Goal: Task Accomplishment & Management: Manage account settings

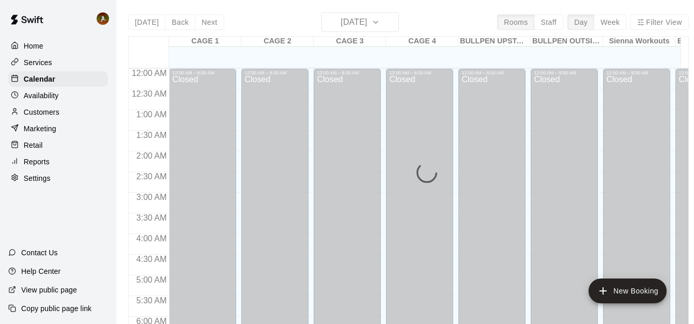
scroll to position [546, 0]
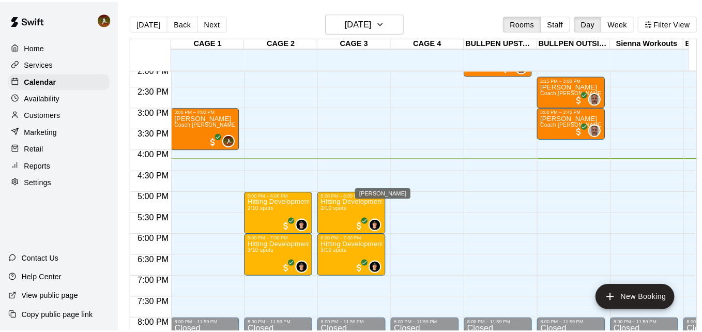
scroll to position [567, 0]
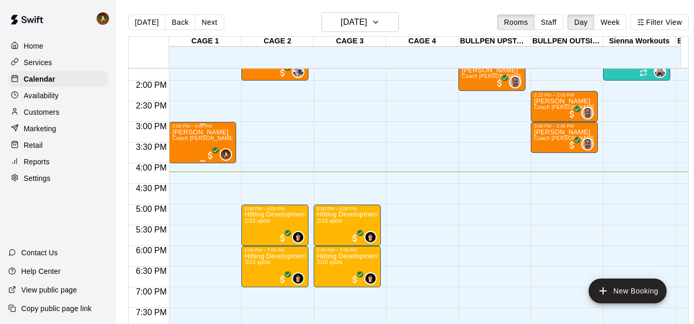
click at [205, 132] on p "[PERSON_NAME]" at bounding box center [202, 132] width 61 height 0
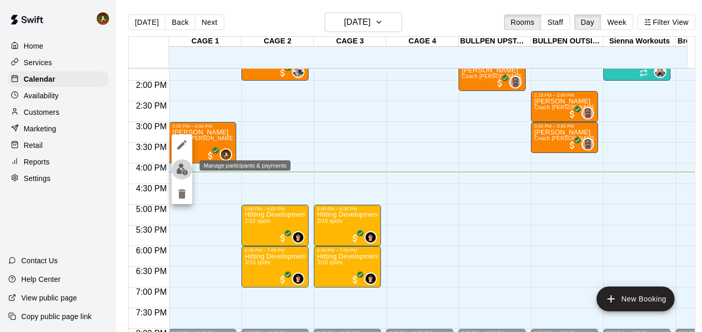
click at [182, 169] on img "edit" at bounding box center [182, 169] width 12 height 12
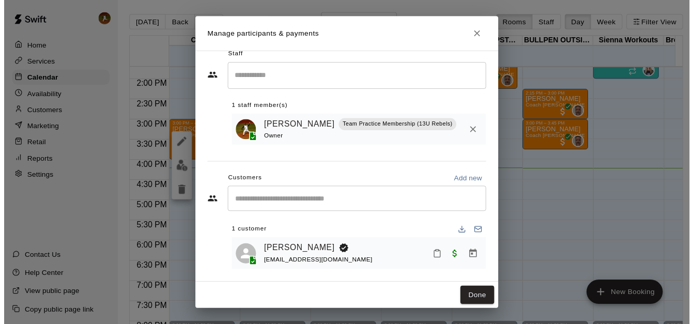
scroll to position [21, 0]
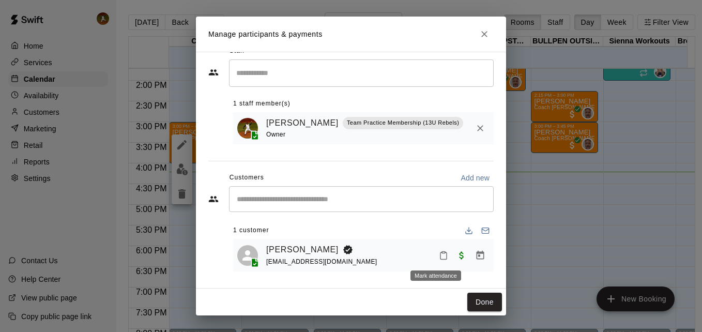
click at [440, 258] on icon "Mark attendance" at bounding box center [443, 255] width 6 height 7
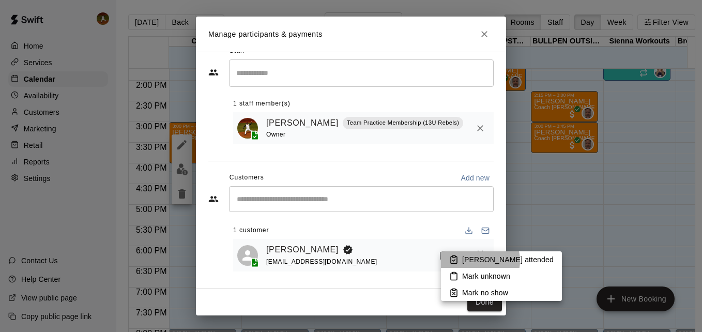
click at [474, 260] on p "Mark attended" at bounding box center [507, 259] width 91 height 10
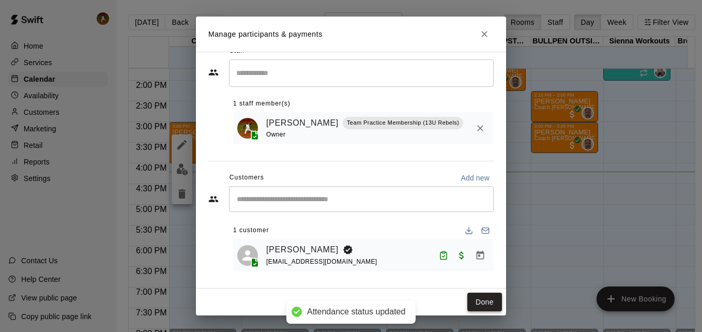
click at [487, 299] on button "Done" at bounding box center [484, 301] width 35 height 19
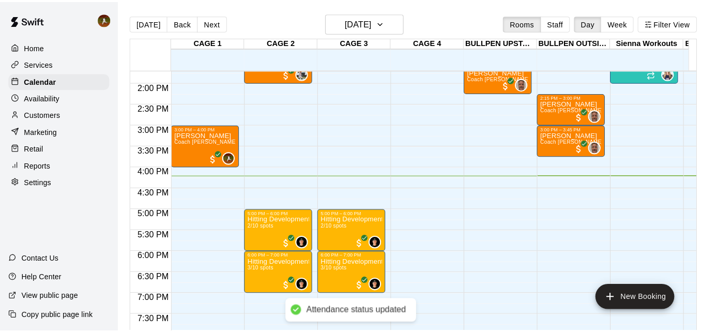
scroll to position [463, 0]
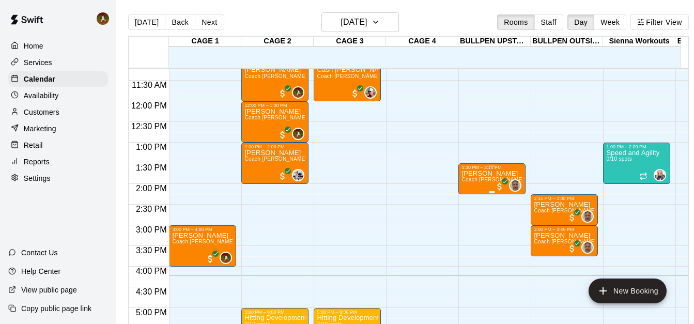
click at [481, 181] on span "Coach [PERSON_NAME] One on One" at bounding box center [508, 180] width 94 height 6
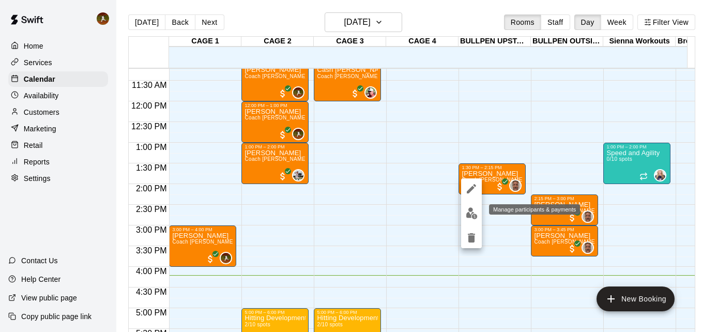
click at [468, 212] on img "edit" at bounding box center [471, 213] width 12 height 12
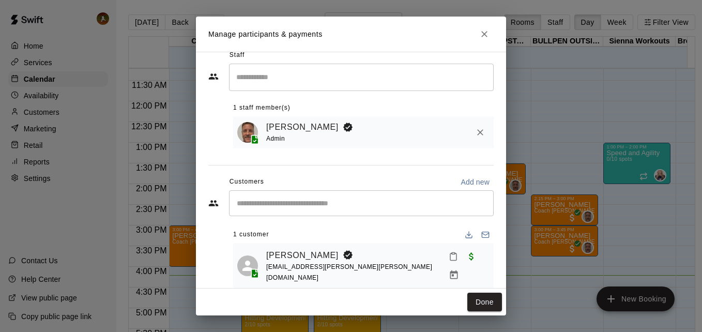
scroll to position [21, 0]
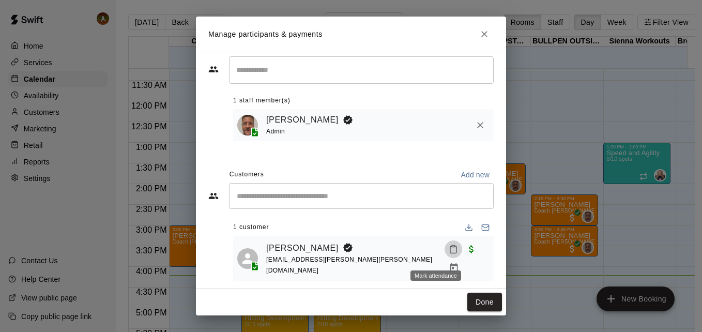
click at [450, 253] on icon "Mark attendance" at bounding box center [453, 249] width 6 height 7
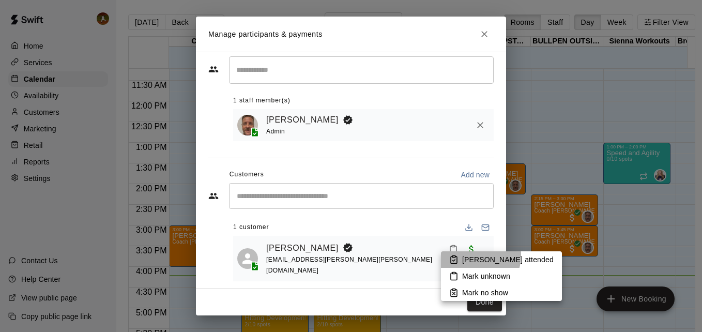
click at [467, 255] on p "Mark attended" at bounding box center [507, 259] width 91 height 10
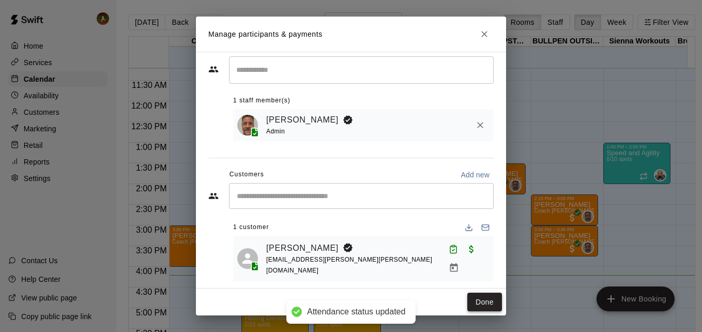
click at [487, 299] on button "Done" at bounding box center [484, 301] width 35 height 19
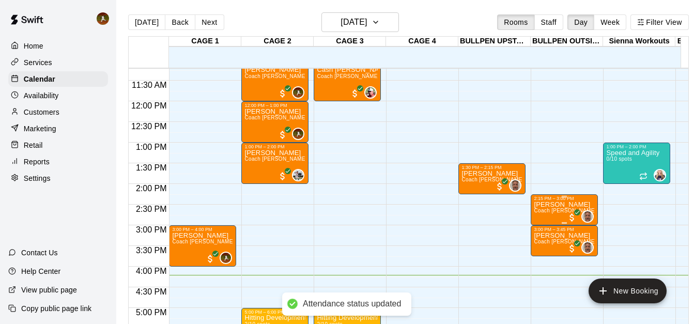
click at [553, 205] on p "[PERSON_NAME]" at bounding box center [564, 205] width 61 height 0
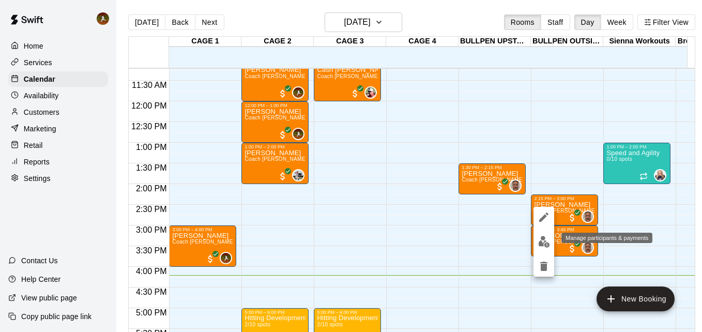
drag, startPoint x: 545, startPoint y: 222, endPoint x: 545, endPoint y: 246, distance: 24.3
click at [545, 246] on div at bounding box center [543, 242] width 21 height 70
click at [545, 245] on img "edit" at bounding box center [544, 242] width 12 height 12
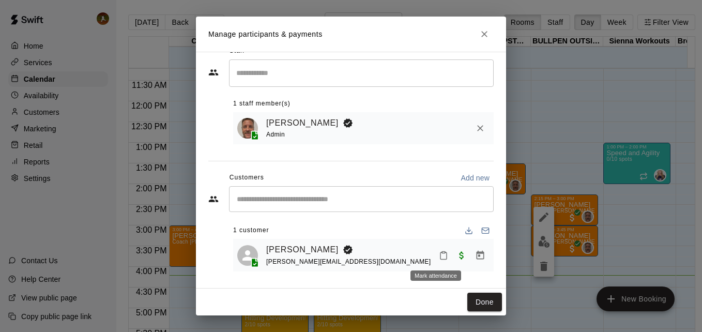
click at [439, 255] on icon "Mark attendance" at bounding box center [443, 255] width 9 height 9
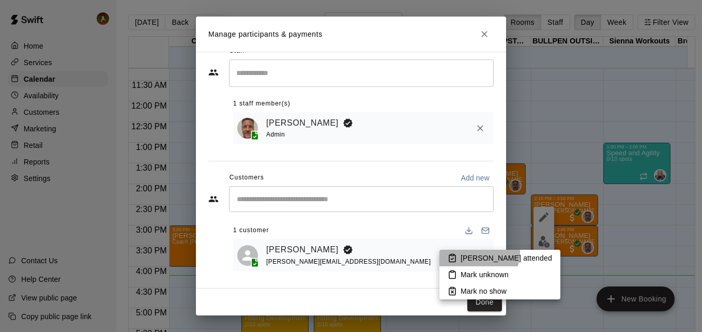
click at [473, 252] on li "Mark attended" at bounding box center [499, 258] width 121 height 17
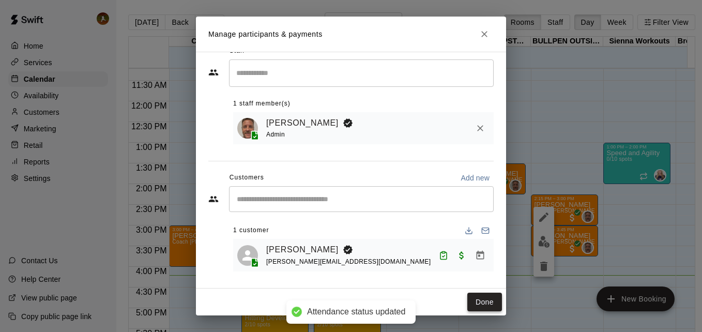
click at [481, 302] on button "Done" at bounding box center [484, 301] width 35 height 19
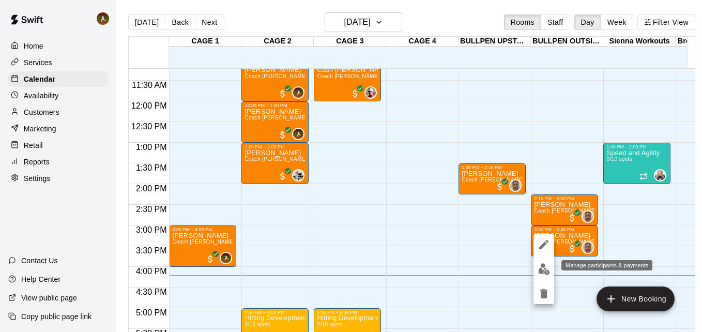
click at [543, 263] on img "edit" at bounding box center [544, 269] width 12 height 12
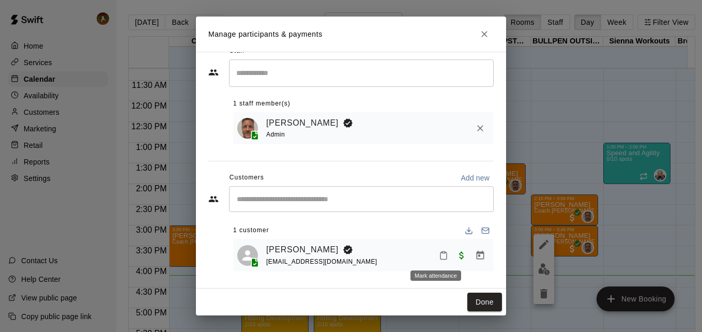
click at [439, 253] on icon "Mark attendance" at bounding box center [443, 255] width 9 height 9
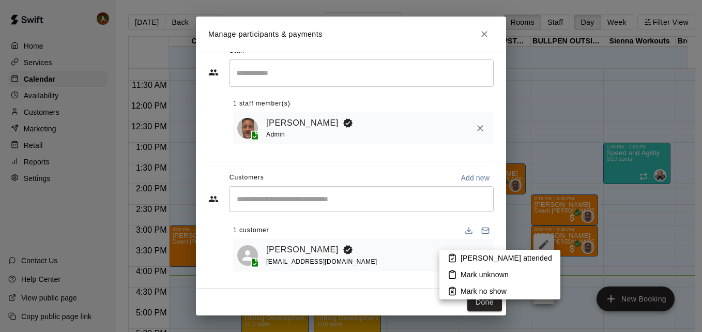
click at [467, 256] on p "Mark attended" at bounding box center [505, 258] width 91 height 10
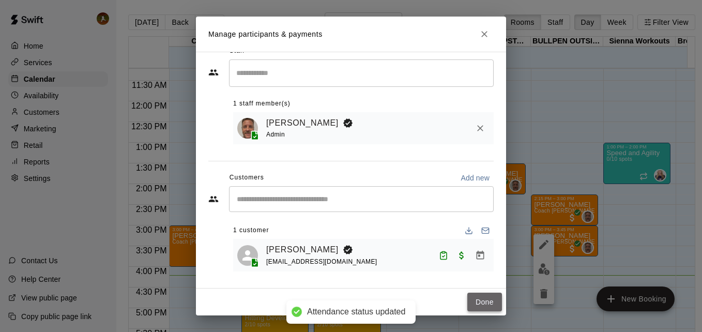
click at [486, 298] on button "Done" at bounding box center [484, 301] width 35 height 19
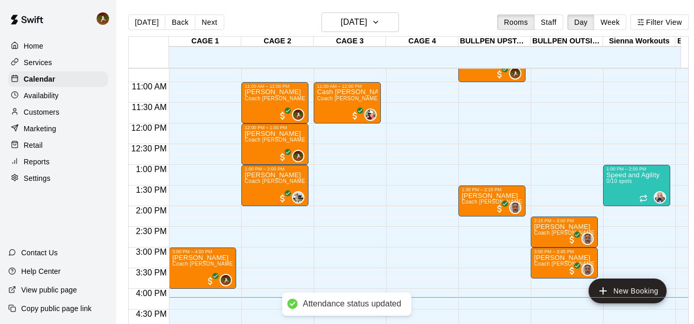
scroll to position [412, 0]
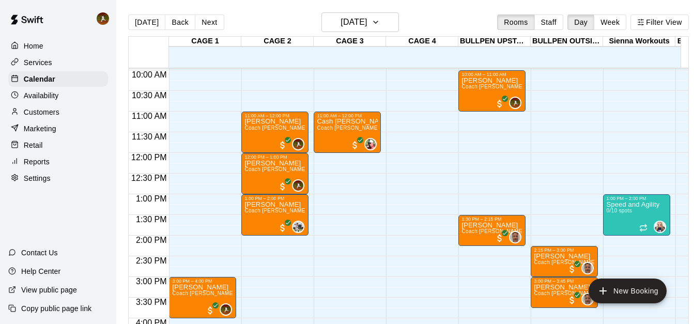
click at [42, 218] on div "Home Services Calendar Availability Customers Marketing Retail Reports Settings…" at bounding box center [58, 162] width 116 height 324
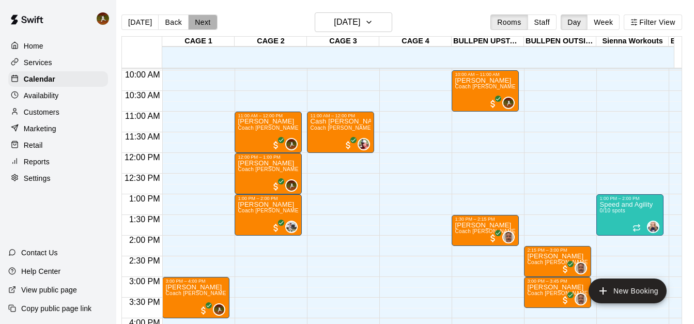
click at [193, 18] on button "Next" at bounding box center [202, 21] width 29 height 15
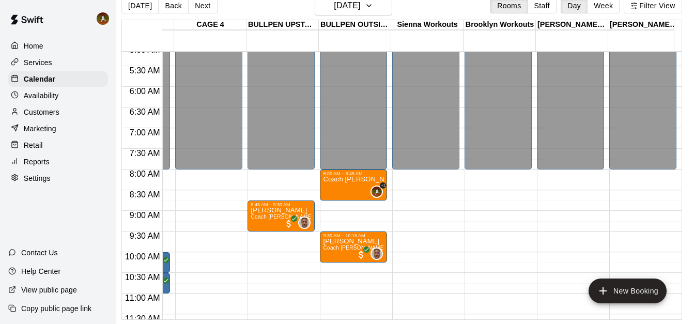
scroll to position [209, 205]
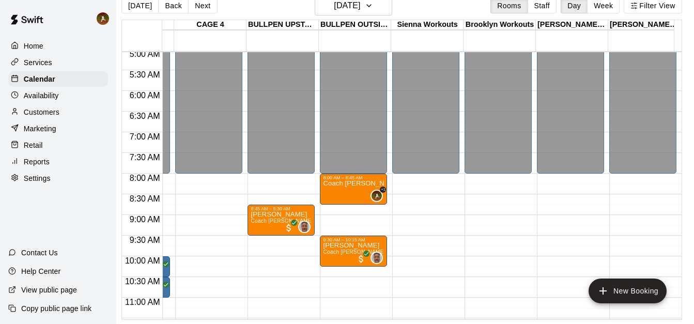
click at [20, 53] on div "Home" at bounding box center [58, 45] width 100 height 15
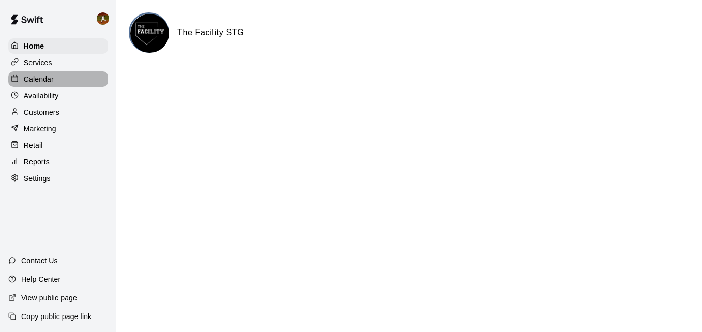
click at [24, 78] on p "Calendar" at bounding box center [39, 79] width 30 height 10
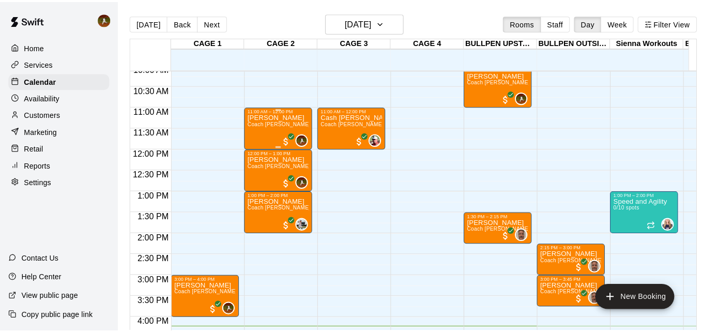
scroll to position [412, 0]
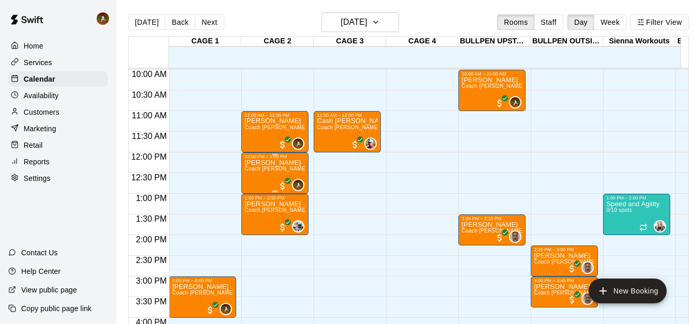
click at [270, 179] on div "Broox Anderson Coach Hansen Hitting One on One" at bounding box center [274, 321] width 61 height 324
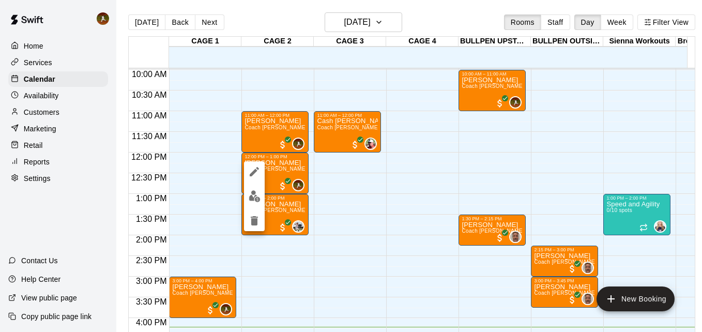
click at [255, 196] on img "edit" at bounding box center [254, 196] width 12 height 12
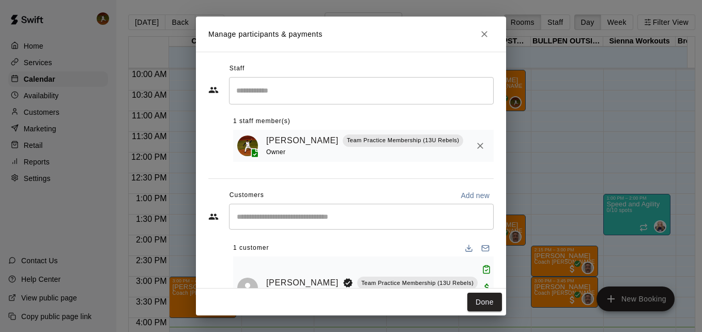
scroll to position [34, 0]
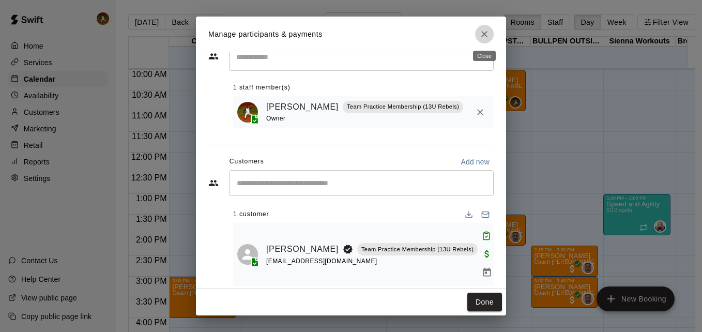
click at [483, 40] on button "Close" at bounding box center [484, 34] width 19 height 19
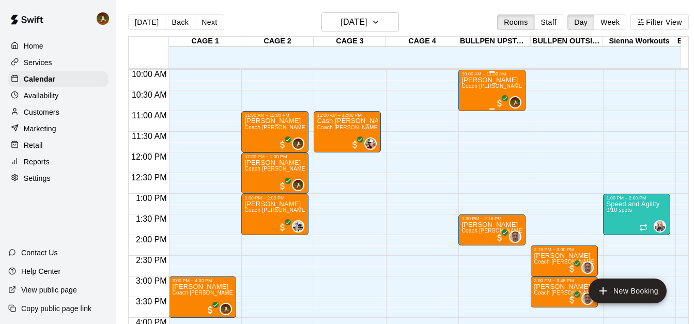
click at [480, 88] on span "Coach [PERSON_NAME] Pitching One on One" at bounding box center [518, 86] width 115 height 6
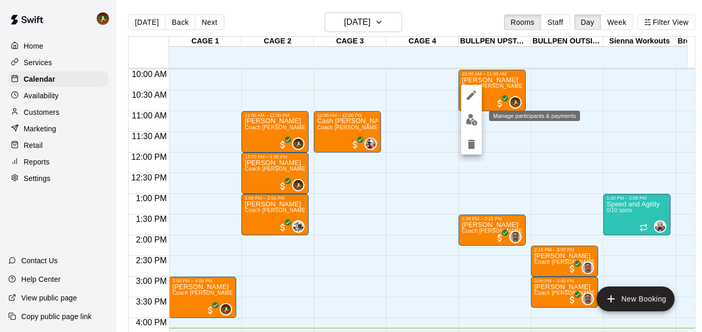
click at [473, 121] on img "edit" at bounding box center [471, 120] width 12 height 12
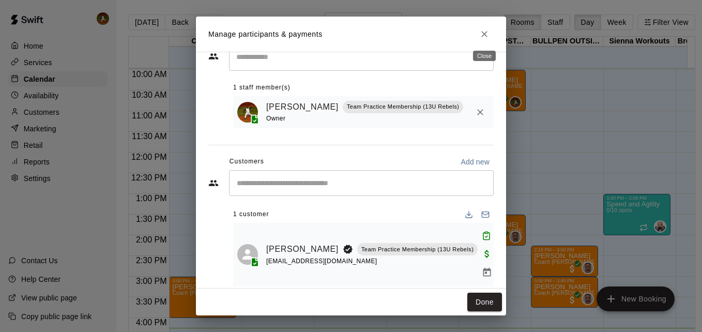
click at [481, 31] on icon "Close" at bounding box center [484, 34] width 10 height 10
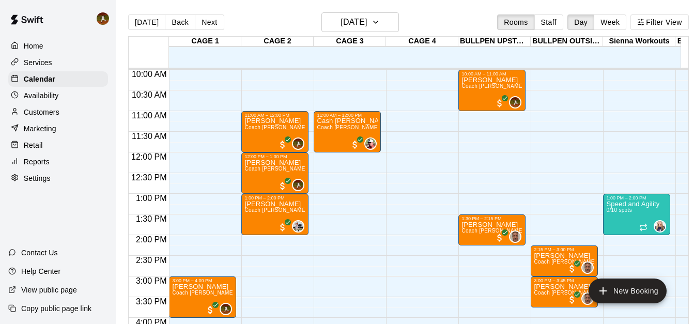
drag, startPoint x: 33, startPoint y: 43, endPoint x: 42, endPoint y: 41, distance: 10.0
click at [34, 43] on p "Home" at bounding box center [34, 46] width 20 height 10
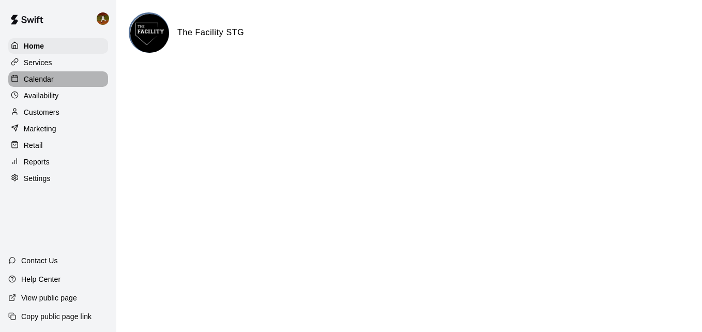
click at [19, 78] on div at bounding box center [17, 79] width 13 height 10
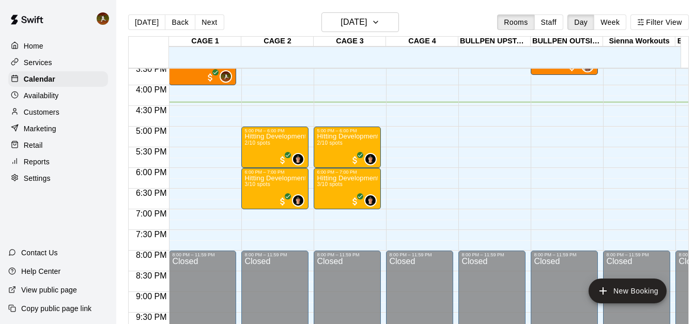
scroll to position [627, 0]
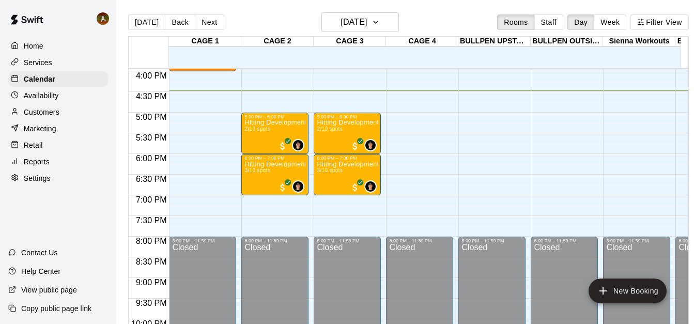
scroll to position [628, 0]
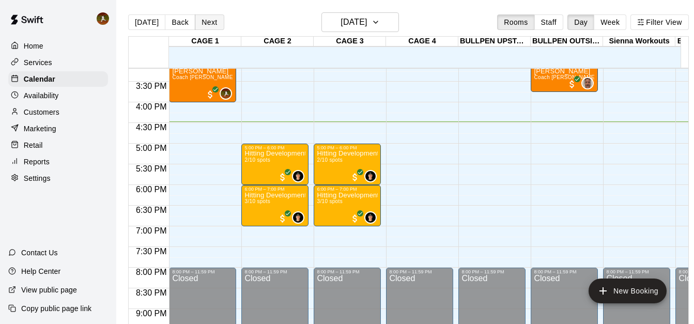
click at [207, 17] on button "Next" at bounding box center [209, 21] width 29 height 15
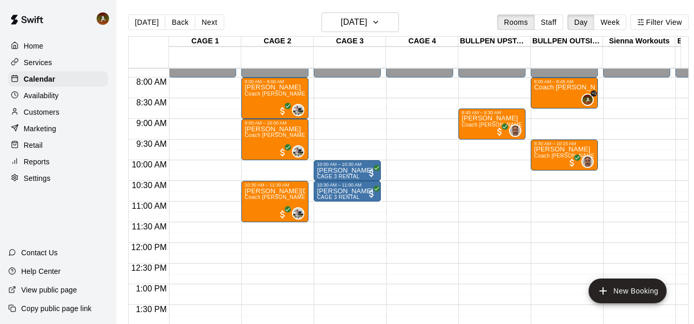
scroll to position [318, 0]
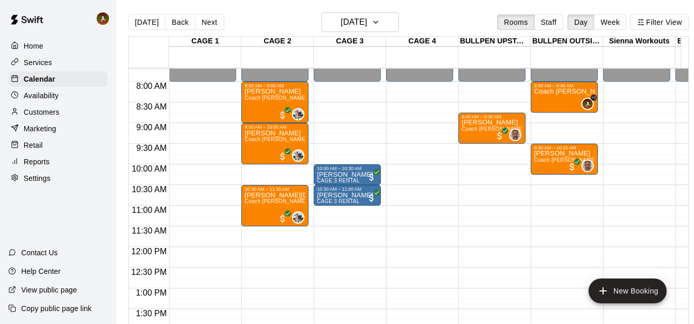
click at [41, 51] on p "Home" at bounding box center [34, 46] width 20 height 10
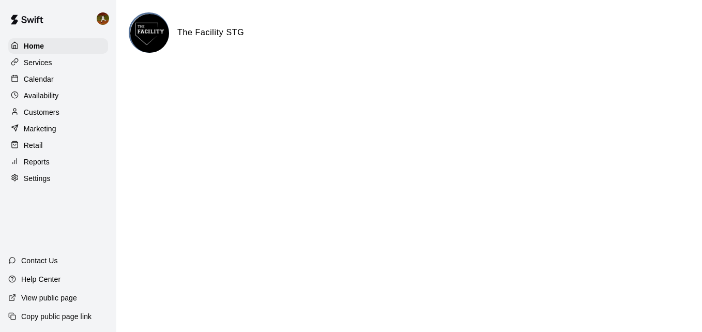
click at [36, 82] on p "Calendar" at bounding box center [39, 79] width 30 height 10
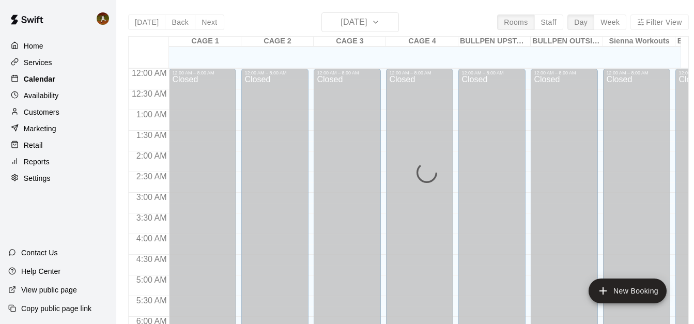
scroll to position [681, 0]
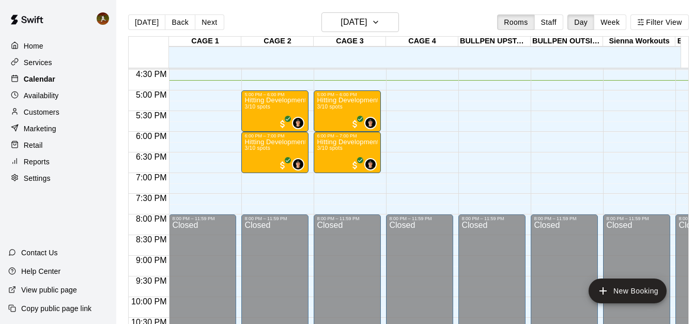
drag, startPoint x: 36, startPoint y: 82, endPoint x: 23, endPoint y: 82, distance: 13.4
click at [20, 80] on div at bounding box center [17, 79] width 13 height 10
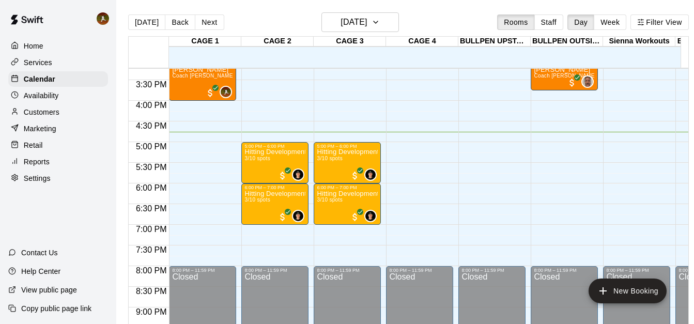
scroll to position [474, 0]
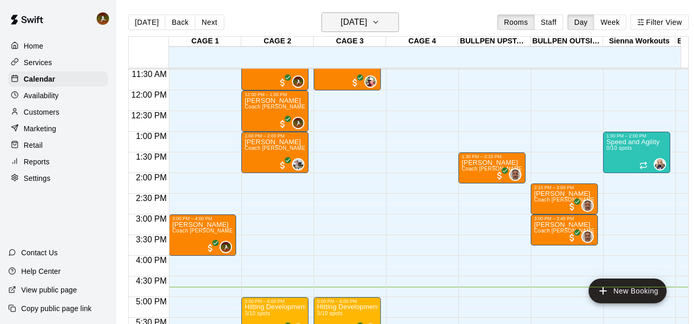
click at [380, 16] on icon "button" at bounding box center [375, 22] width 8 height 12
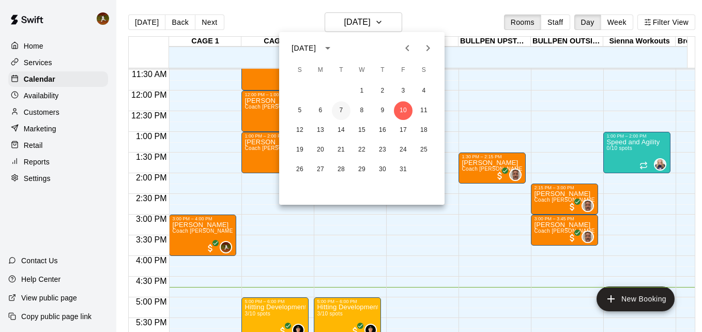
click at [340, 111] on button "7" at bounding box center [341, 110] width 19 height 19
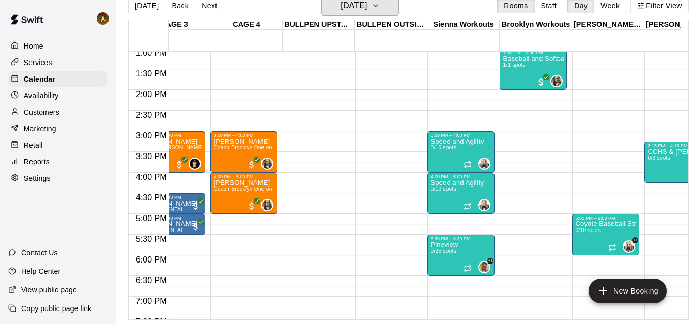
scroll to position [571, 176]
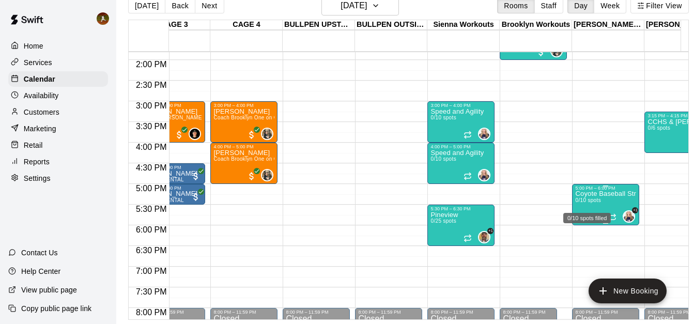
click at [596, 197] on span "0/10 spots" at bounding box center [587, 200] width 25 height 6
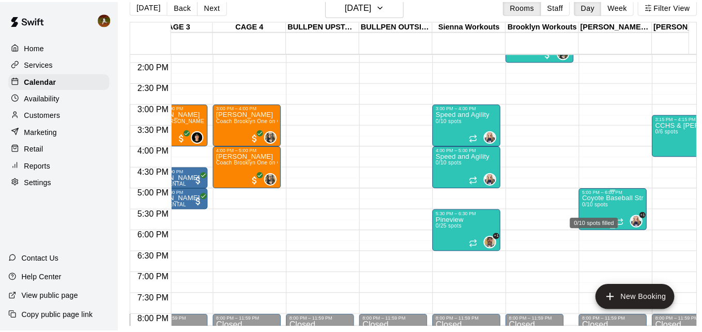
scroll to position [17, 0]
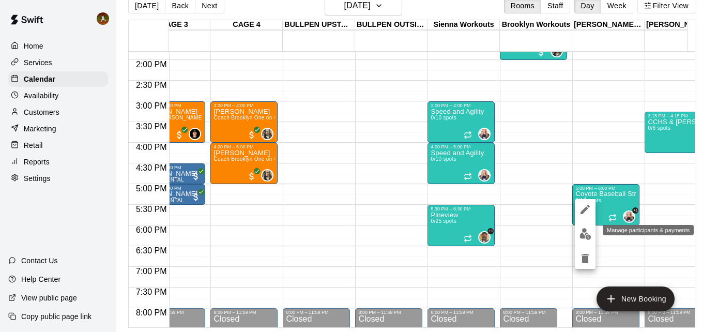
click at [584, 231] on img "edit" at bounding box center [585, 234] width 12 height 12
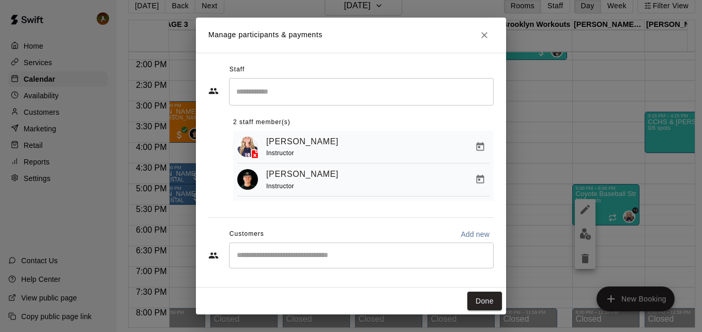
scroll to position [1, 0]
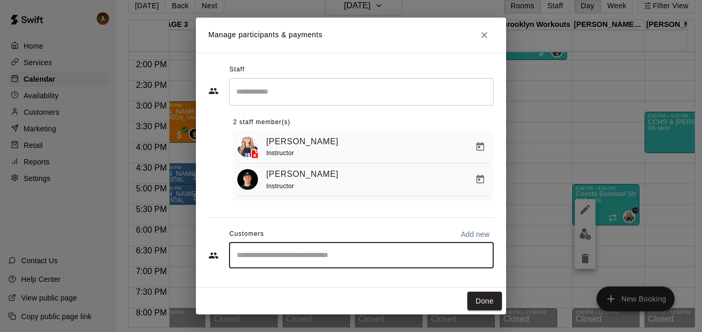
click at [315, 256] on input "Start typing to search customers..." at bounding box center [361, 255] width 255 height 10
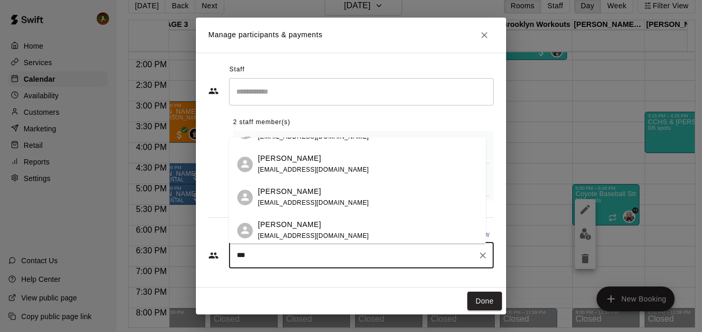
scroll to position [0, 0]
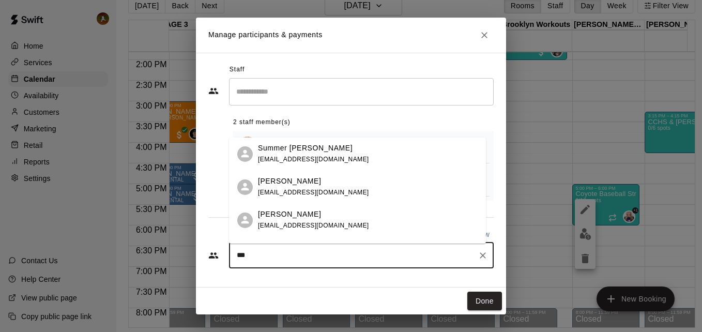
click at [278, 92] on input "Search staff" at bounding box center [361, 92] width 255 height 18
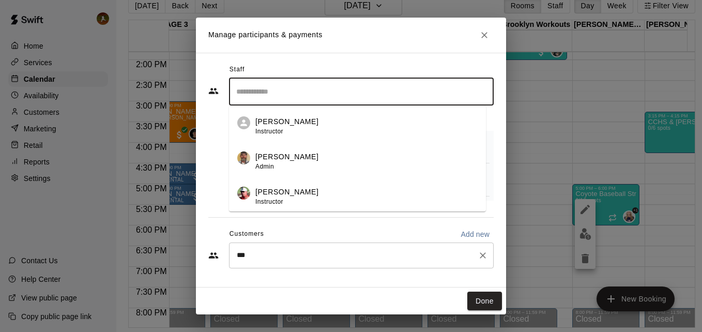
click at [274, 255] on input "***" at bounding box center [354, 255] width 240 height 10
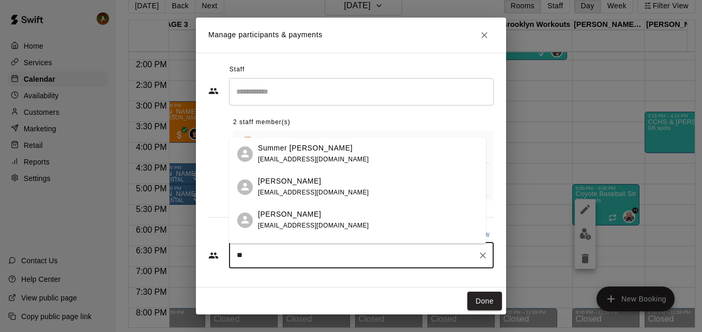
type input "*"
type input "*****"
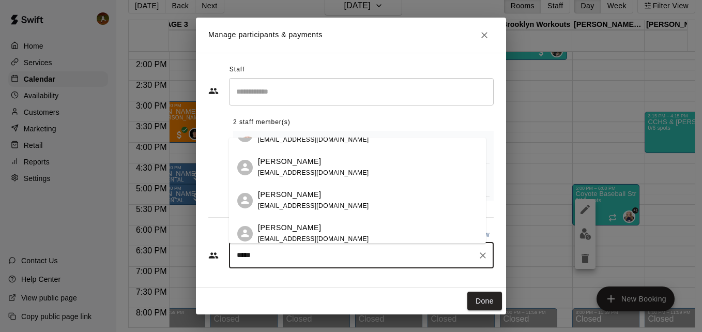
scroll to position [103, 0]
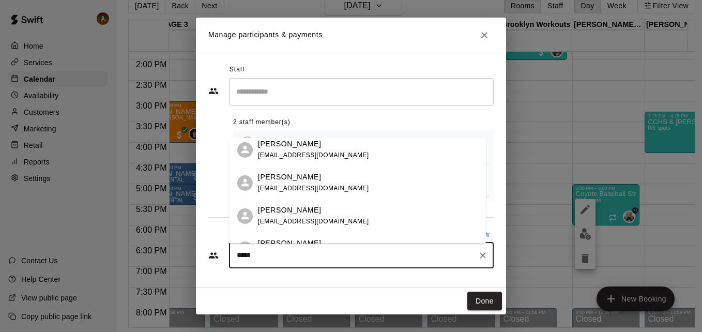
click at [285, 188] on span "rylee.weston@yahoo.com" at bounding box center [313, 187] width 111 height 7
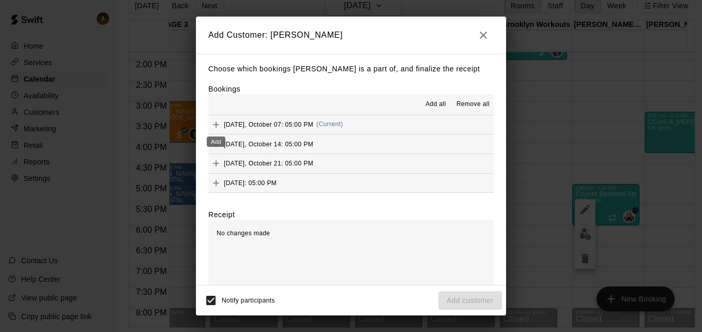
click at [214, 127] on icon "Add" at bounding box center [216, 124] width 10 height 10
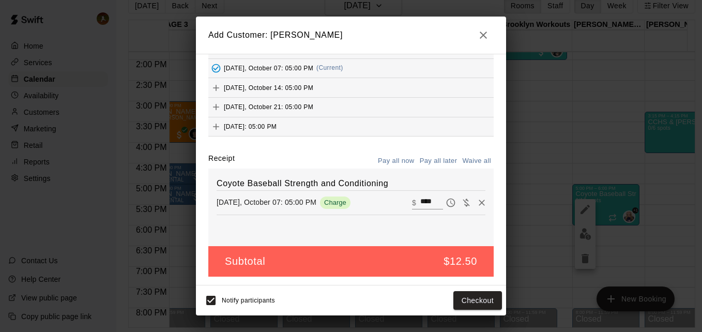
scroll to position [58, 0]
click at [464, 301] on button "Checkout" at bounding box center [477, 300] width 49 height 19
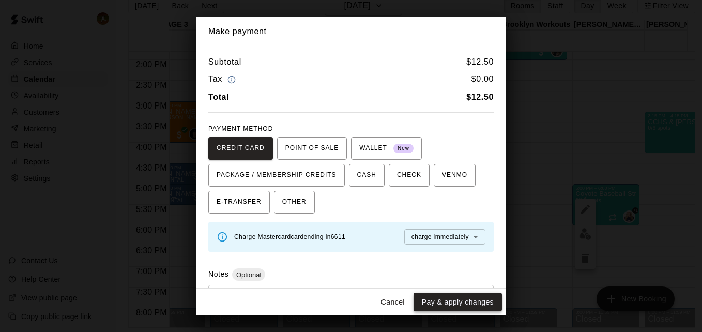
click at [465, 300] on button "Pay & apply changes" at bounding box center [457, 301] width 88 height 19
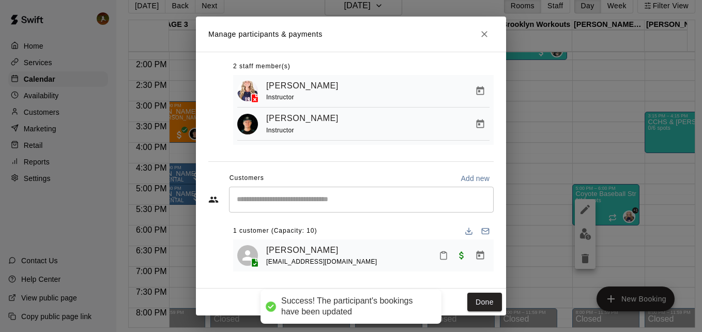
scroll to position [59, 0]
click at [306, 199] on input "Start typing to search customers..." at bounding box center [361, 199] width 255 height 10
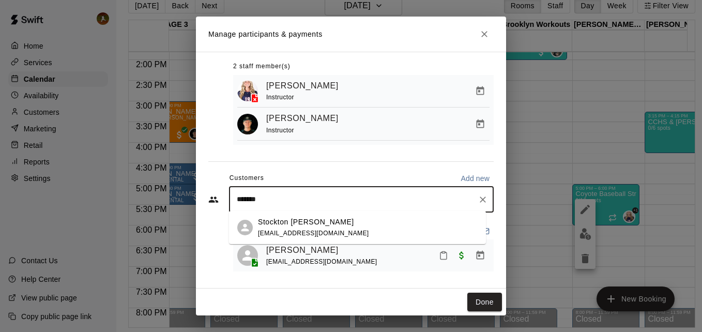
type input "********"
click at [293, 225] on p "Stockton Billings" at bounding box center [306, 221] width 96 height 11
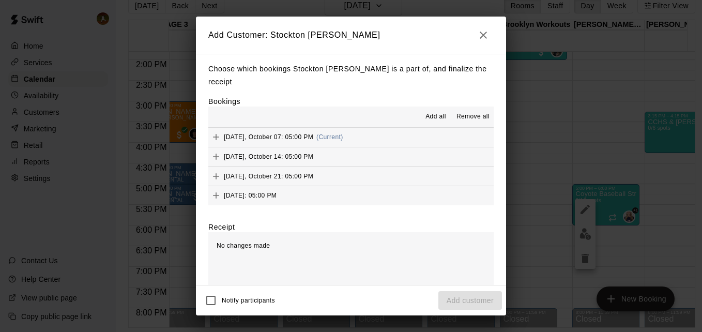
click at [212, 132] on icon "Add" at bounding box center [216, 137] width 10 height 10
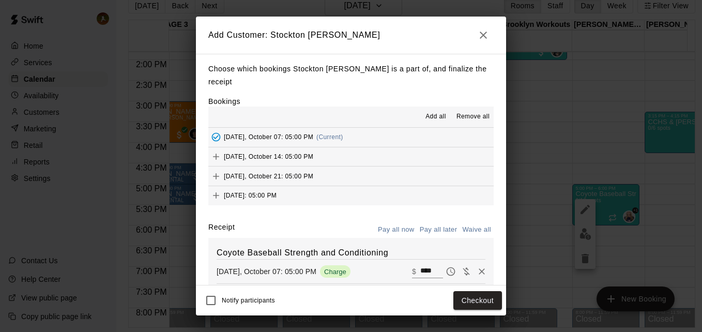
scroll to position [58, 0]
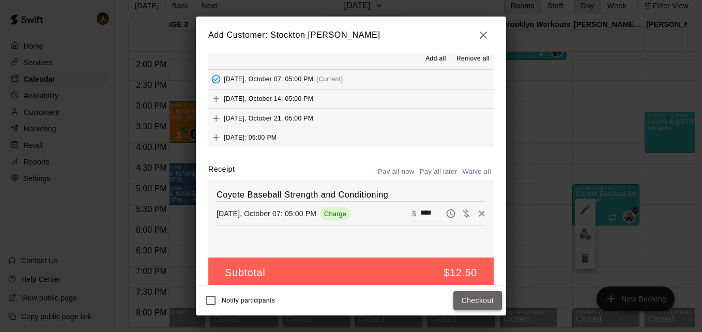
click at [462, 299] on button "Checkout" at bounding box center [477, 300] width 49 height 19
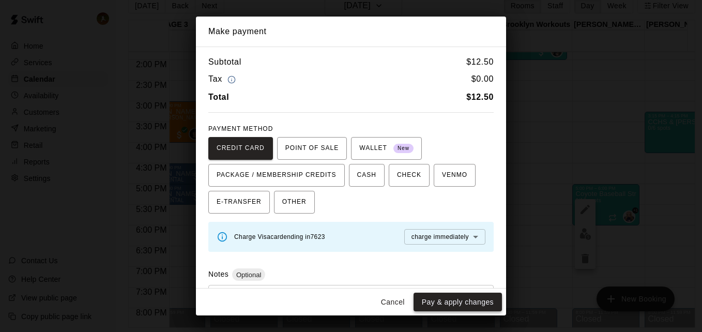
click at [444, 306] on button "Pay & apply changes" at bounding box center [457, 301] width 88 height 19
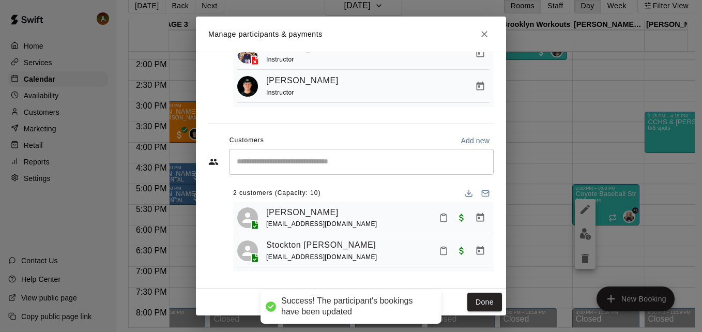
scroll to position [99, 0]
click at [277, 166] on div "​" at bounding box center [361, 162] width 265 height 26
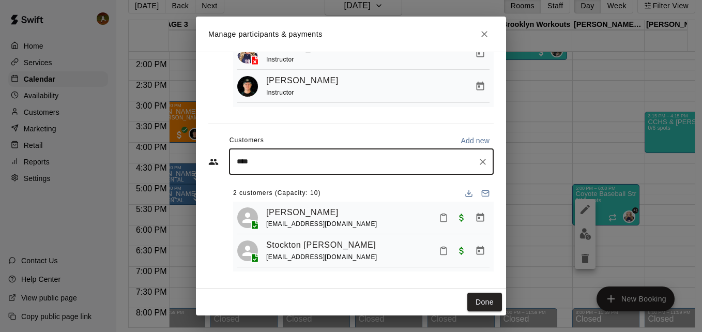
type input "*****"
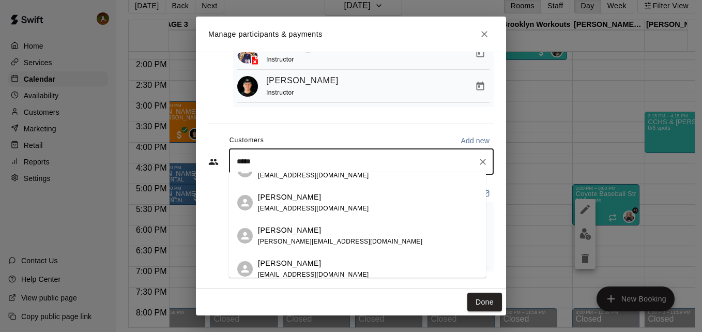
scroll to position [92, 0]
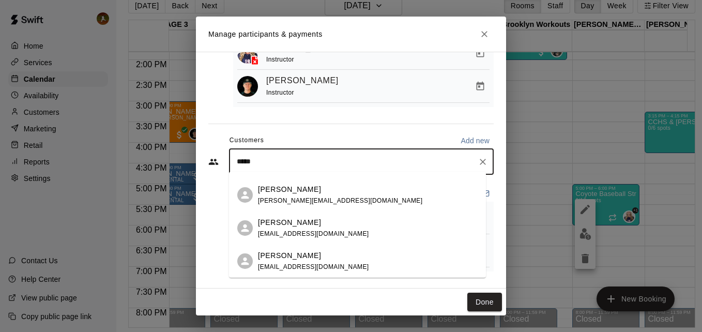
click at [284, 256] on p "Mason Wade" at bounding box center [289, 255] width 63 height 11
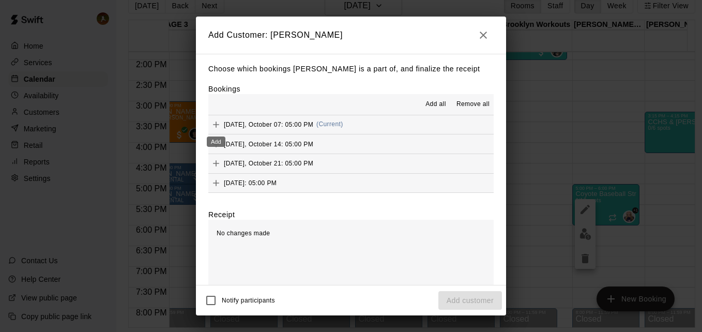
click at [216, 128] on icon "Add" at bounding box center [216, 124] width 6 height 6
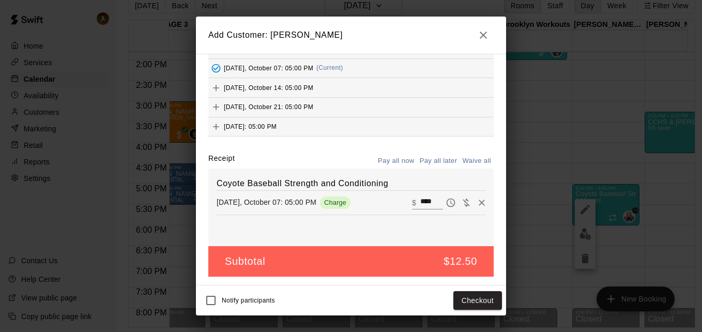
scroll to position [58, 0]
click at [478, 306] on button "Checkout" at bounding box center [477, 300] width 49 height 19
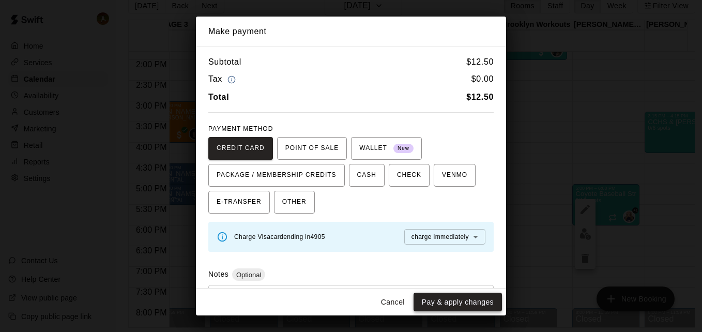
click at [454, 304] on button "Pay & apply changes" at bounding box center [457, 301] width 88 height 19
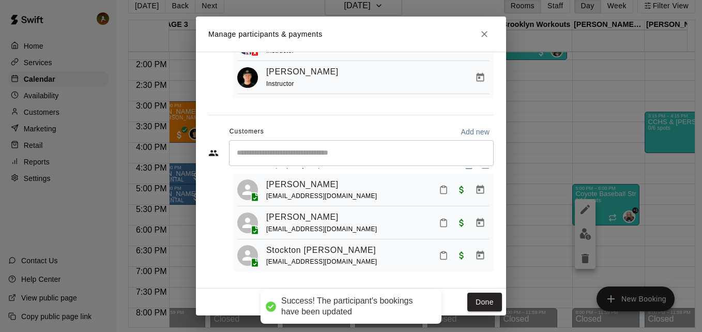
scroll to position [28, 0]
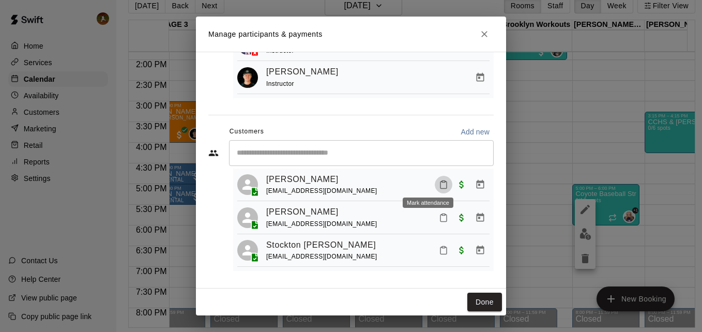
click at [434, 186] on button "Mark attendance" at bounding box center [443, 185] width 18 height 18
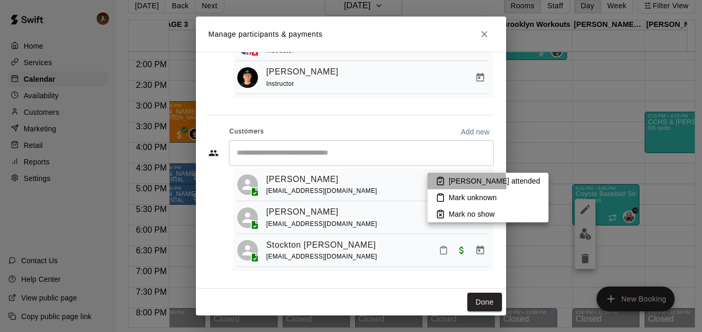
click at [450, 184] on p "Mark attended" at bounding box center [493, 181] width 91 height 10
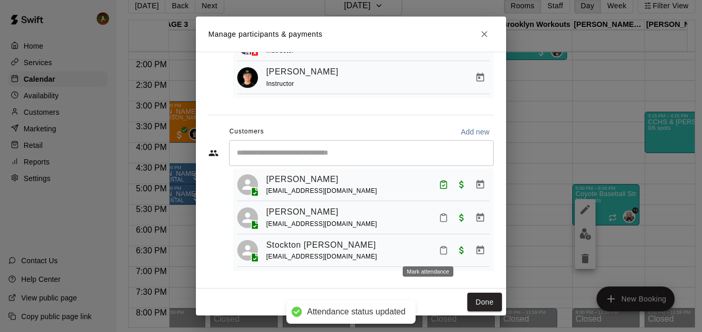
click at [440, 247] on icon "Mark attendance" at bounding box center [443, 250] width 6 height 7
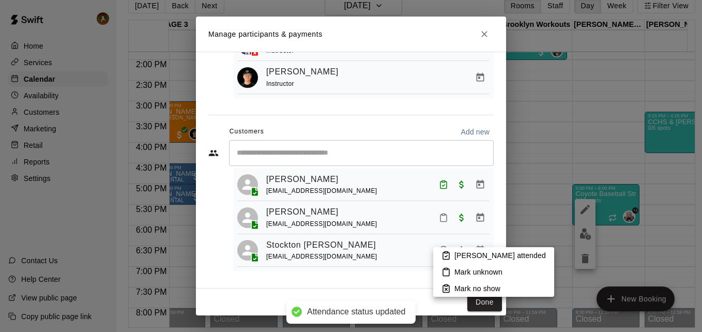
drag, startPoint x: 459, startPoint y: 256, endPoint x: 409, endPoint y: 222, distance: 60.6
click at [458, 255] on p "Mark attended" at bounding box center [499, 255] width 91 height 10
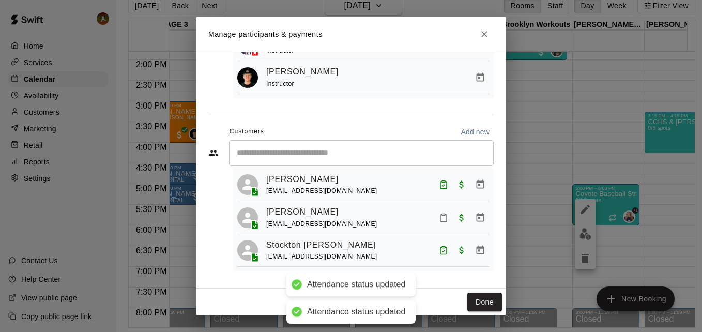
click at [317, 156] on input "Start typing to search customers..." at bounding box center [361, 153] width 255 height 10
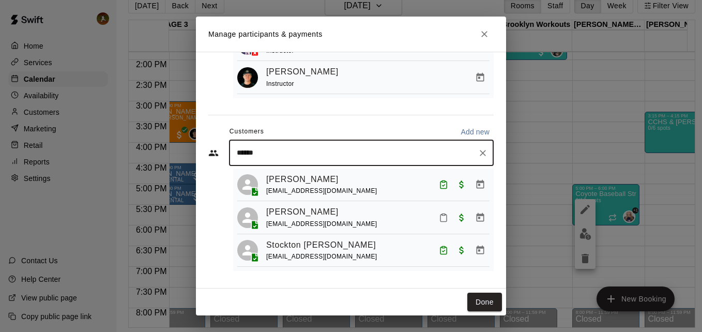
click at [342, 156] on input "******" at bounding box center [354, 153] width 240 height 10
type input "*"
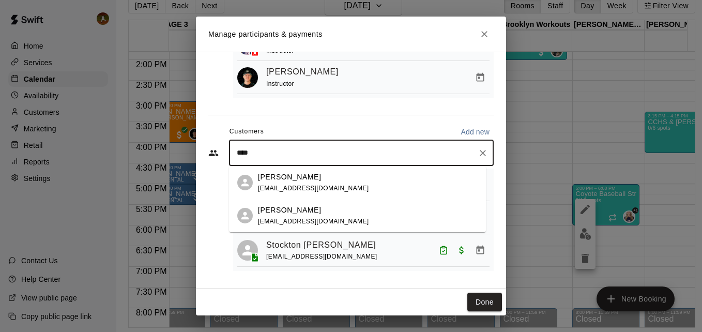
type input "*****"
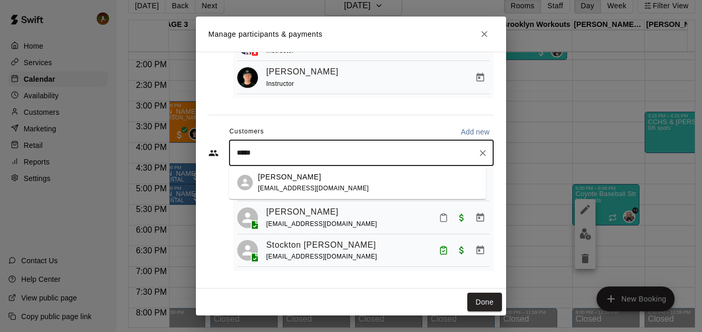
click at [299, 191] on span "verosroyalcleaning@gmail.com" at bounding box center [313, 187] width 111 height 7
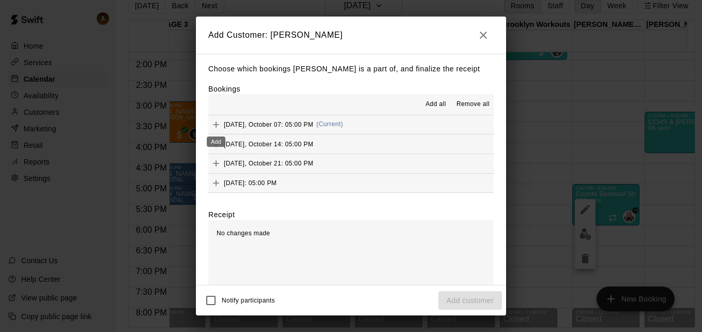
click at [213, 122] on icon "Add" at bounding box center [216, 124] width 10 height 10
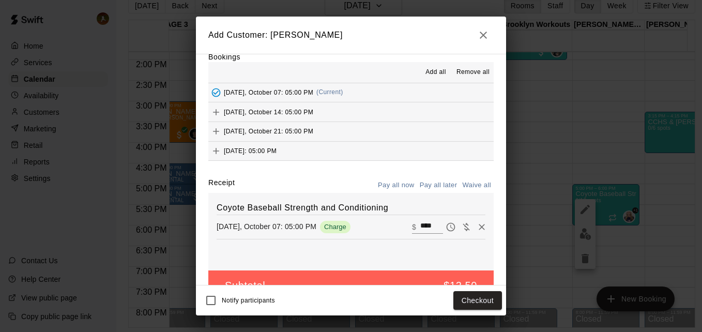
scroll to position [58, 0]
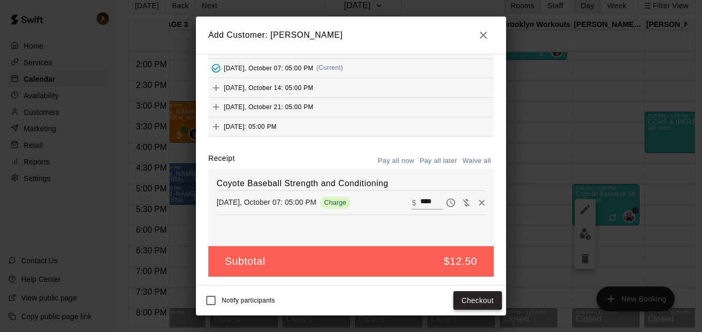
click at [476, 301] on button "Checkout" at bounding box center [477, 300] width 49 height 19
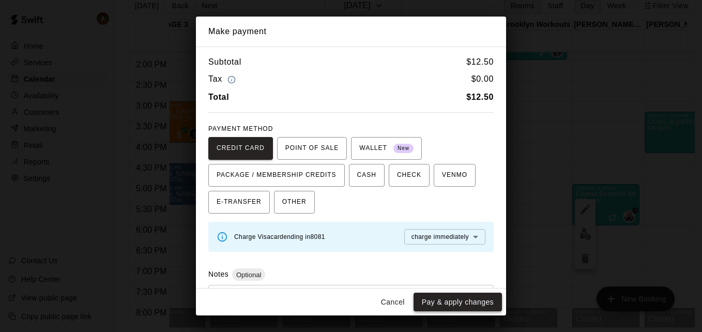
click at [439, 298] on button "Pay & apply changes" at bounding box center [457, 301] width 88 height 19
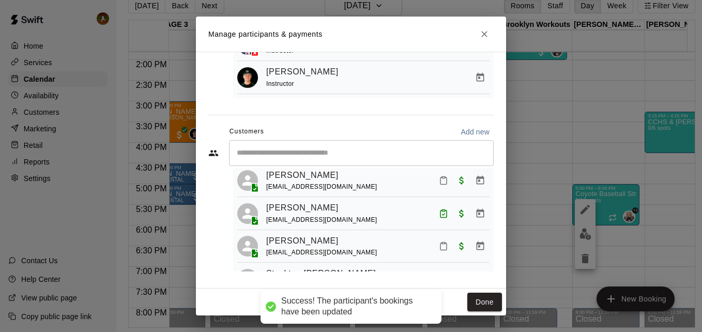
click at [285, 154] on input "Start typing to search customers..." at bounding box center [361, 153] width 255 height 10
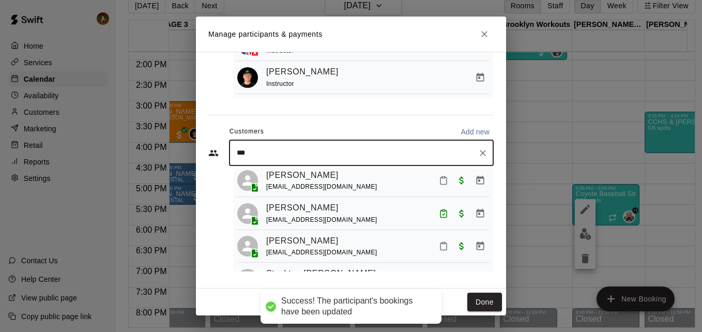
type input "****"
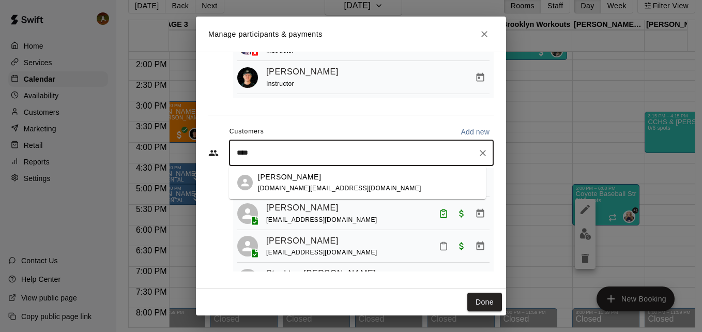
click at [284, 176] on p "Miguel Soto" at bounding box center [289, 177] width 63 height 11
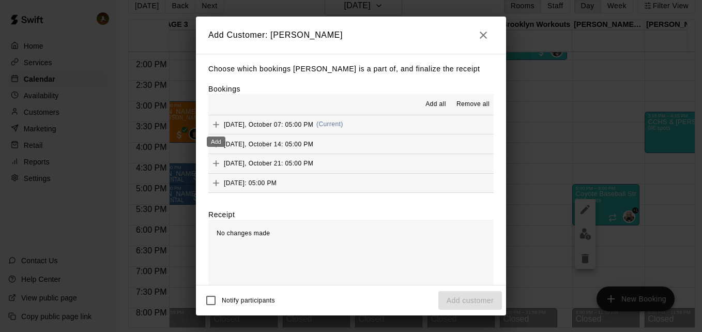
click at [220, 123] on icon "Add" at bounding box center [216, 124] width 10 height 10
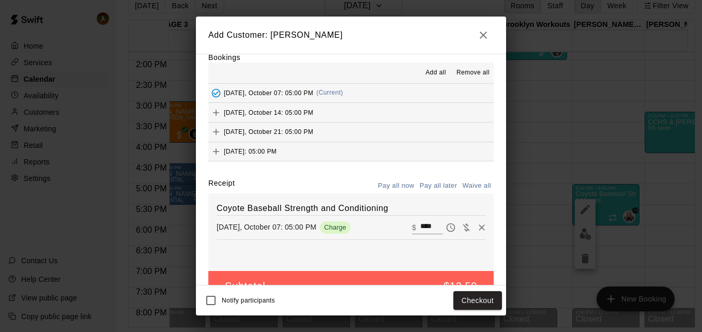
scroll to position [58, 0]
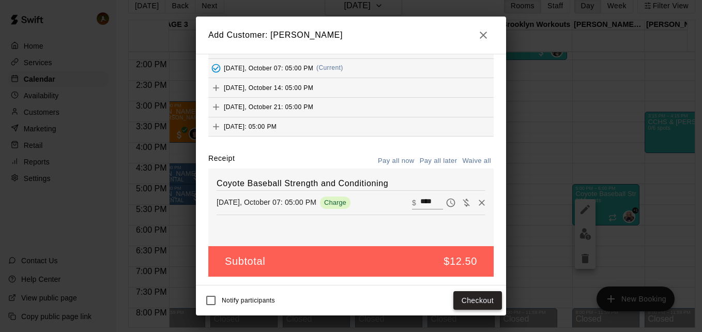
click at [466, 296] on button "Checkout" at bounding box center [477, 300] width 49 height 19
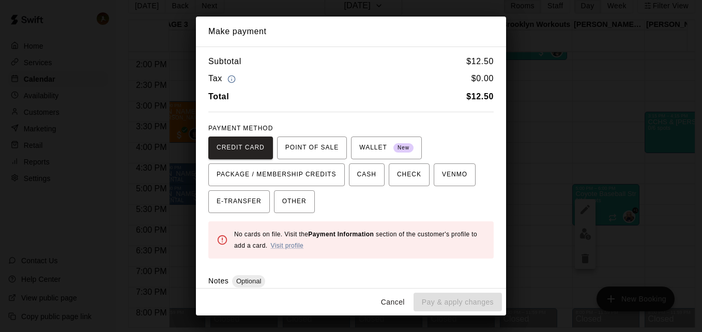
scroll to position [0, 0]
click at [409, 298] on button "Cancel" at bounding box center [392, 301] width 33 height 19
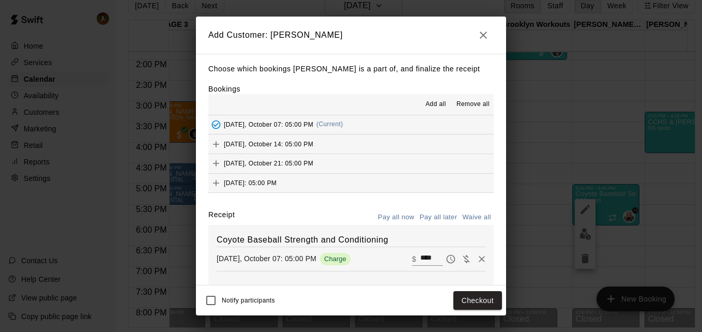
click at [490, 36] on button "button" at bounding box center [483, 35] width 21 height 21
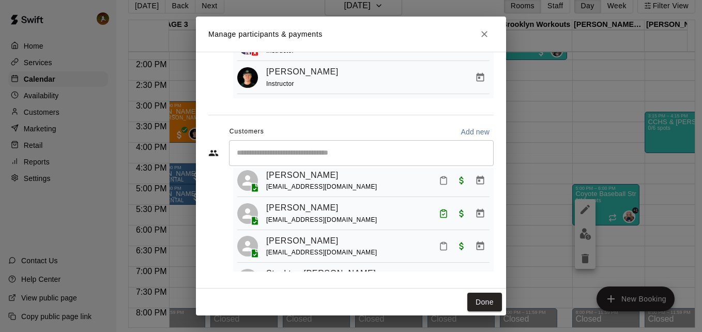
click at [305, 146] on div "​" at bounding box center [361, 153] width 265 height 26
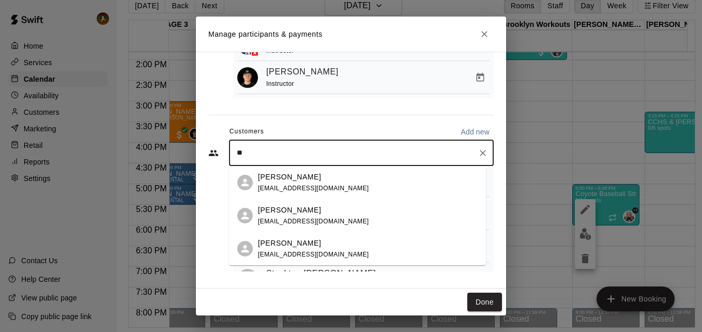
type input "*"
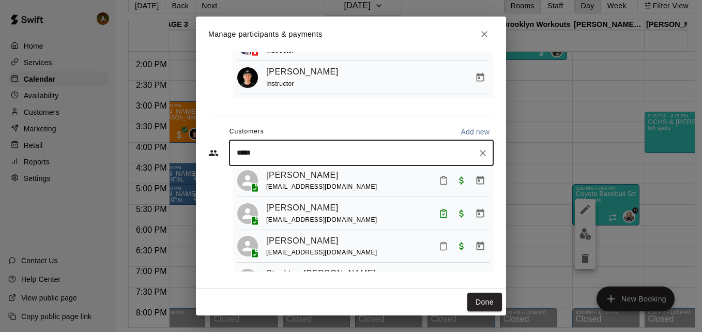
type input "******"
click at [286, 185] on span "deemelton@gmail.com" at bounding box center [313, 187] width 111 height 7
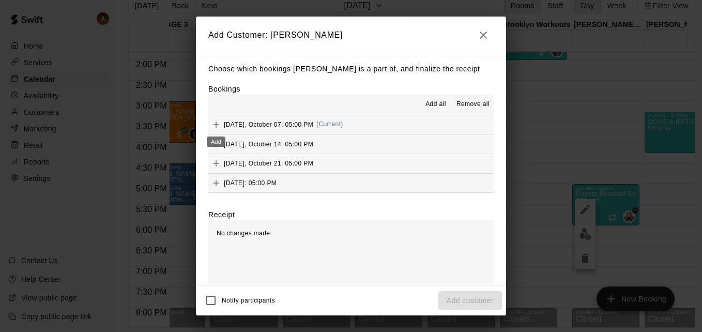
click at [219, 127] on icon "Add" at bounding box center [216, 124] width 10 height 10
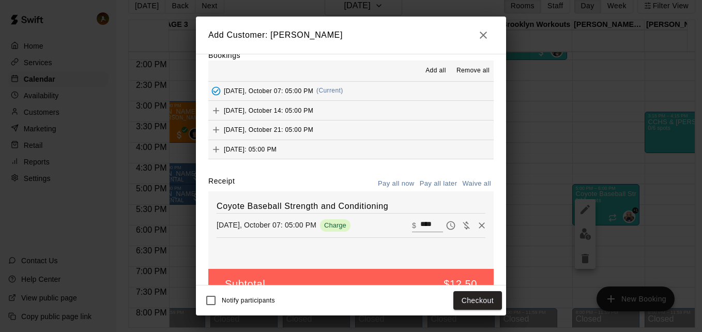
scroll to position [58, 0]
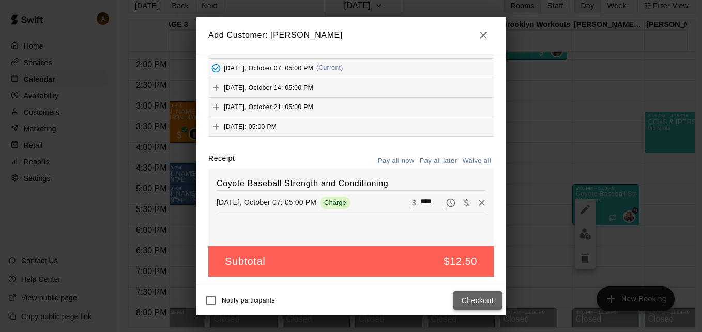
click at [458, 291] on button "Checkout" at bounding box center [477, 300] width 49 height 19
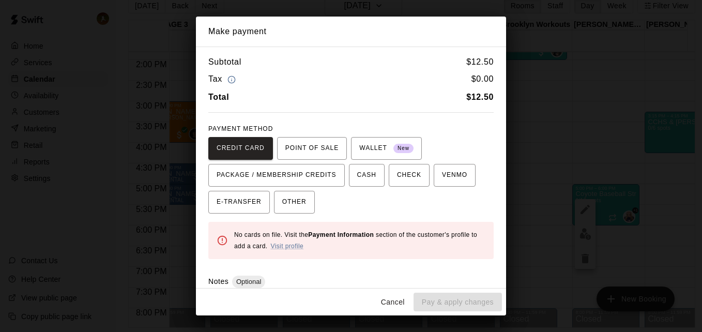
click at [393, 296] on button "Cancel" at bounding box center [392, 301] width 33 height 19
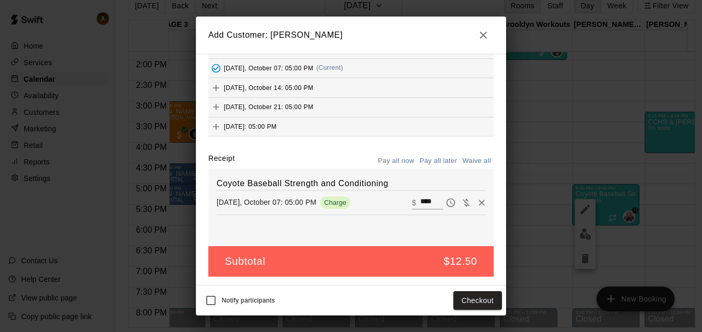
click at [477, 34] on button "button" at bounding box center [483, 35] width 21 height 21
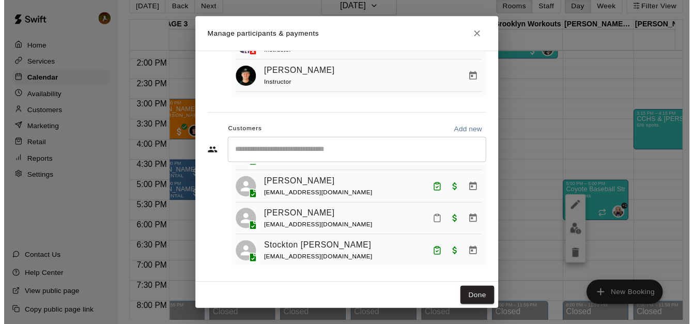
scroll to position [63, 0]
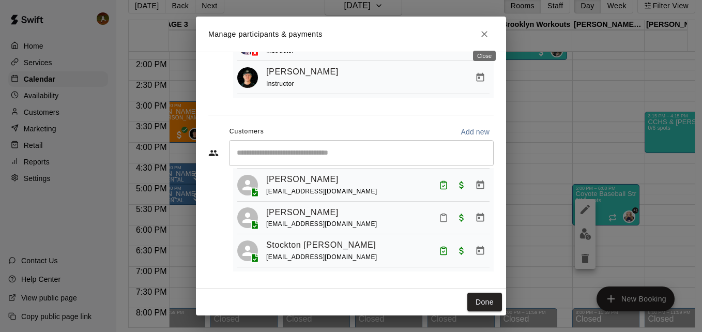
click at [487, 30] on icon "Close" at bounding box center [484, 34] width 10 height 10
